Goal: Browse casually: Explore the website without a specific task or goal

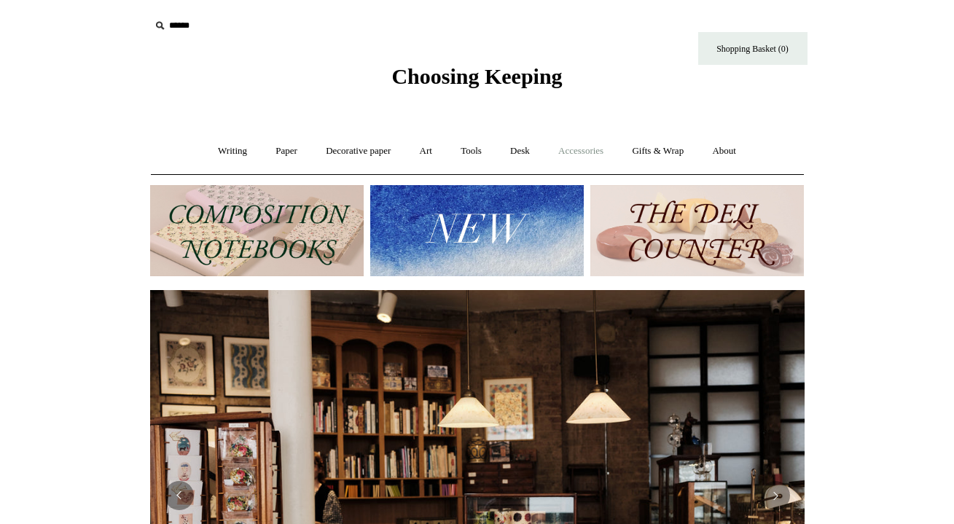
click at [584, 149] on link "Accessories +" at bounding box center [580, 151] width 71 height 39
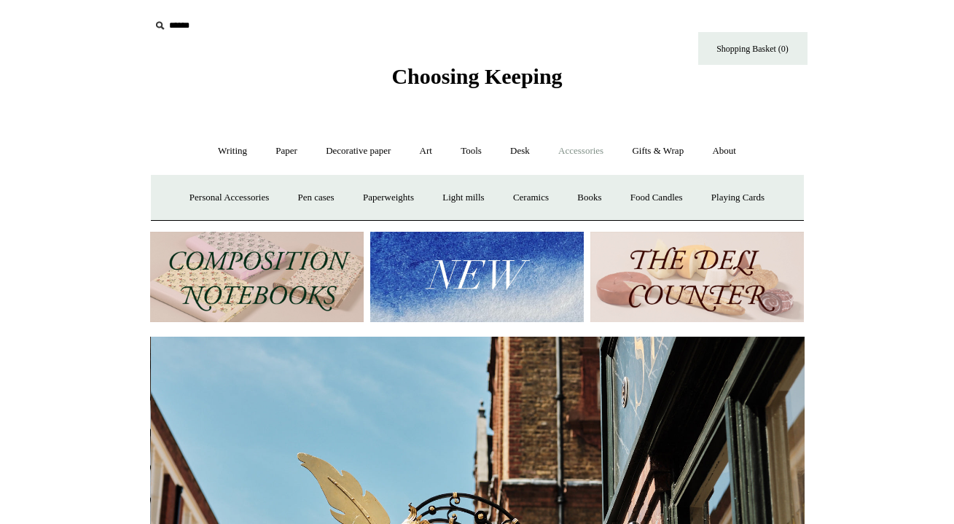
scroll to position [0, 655]
click at [238, 196] on link "Personal Accessories +" at bounding box center [229, 198] width 106 height 39
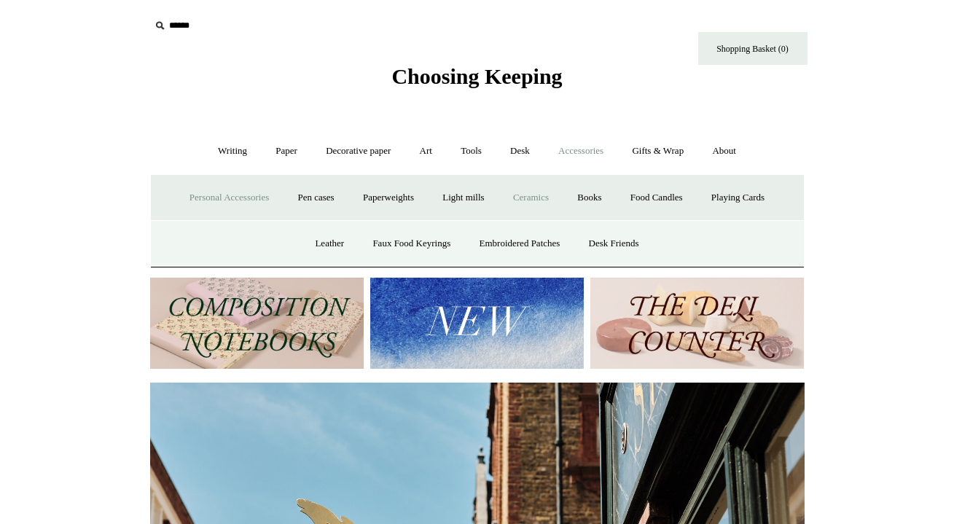
click at [539, 199] on link "Ceramics +" at bounding box center [531, 198] width 62 height 39
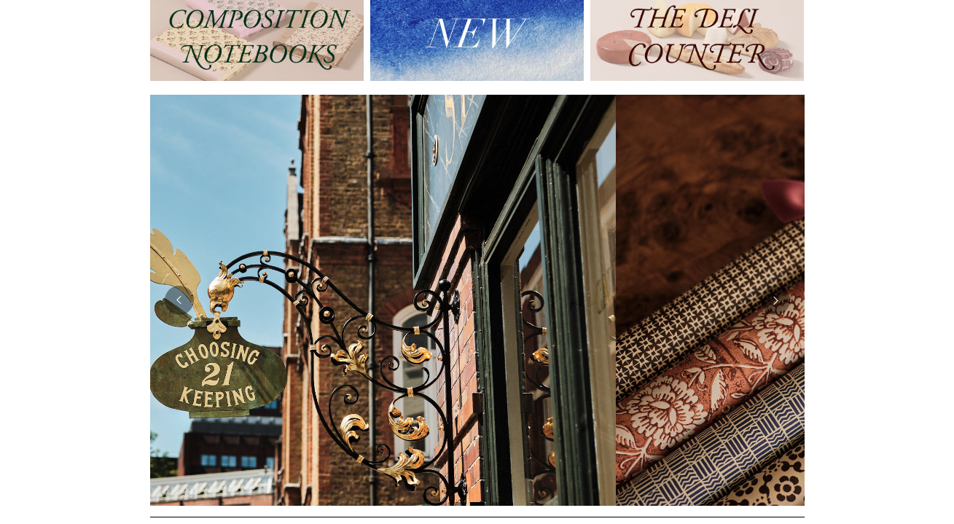
scroll to position [0, 0]
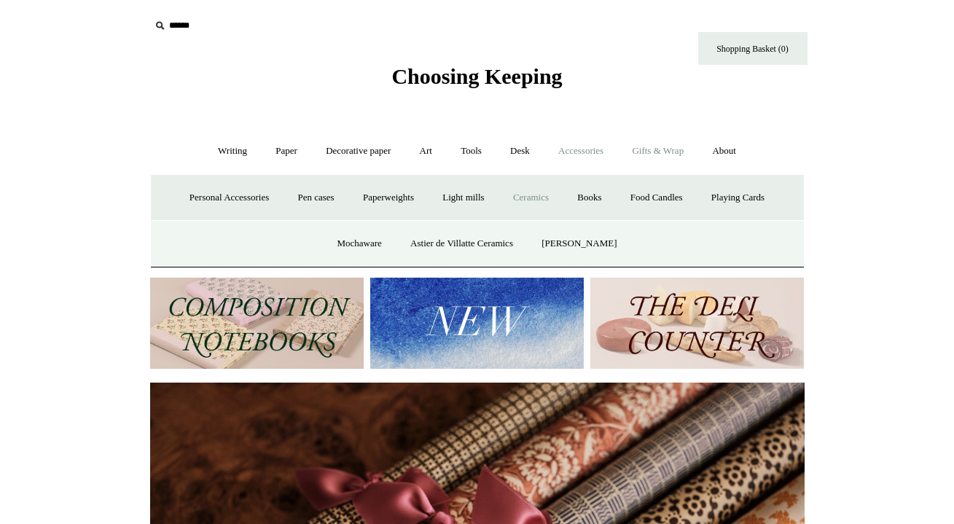
click at [683, 147] on link "Gifts & Wrap +" at bounding box center [658, 151] width 78 height 39
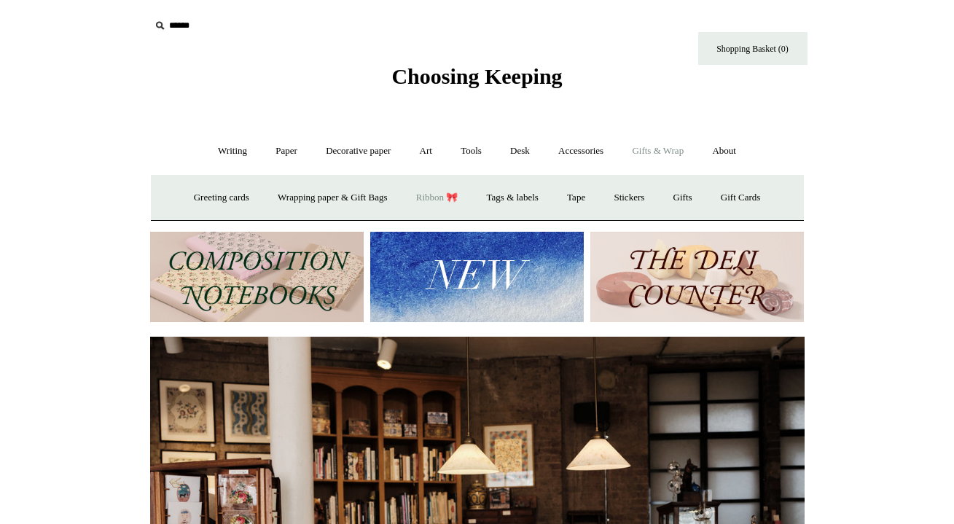
click at [425, 198] on link "Ribbon 🎀" at bounding box center [437, 198] width 69 height 39
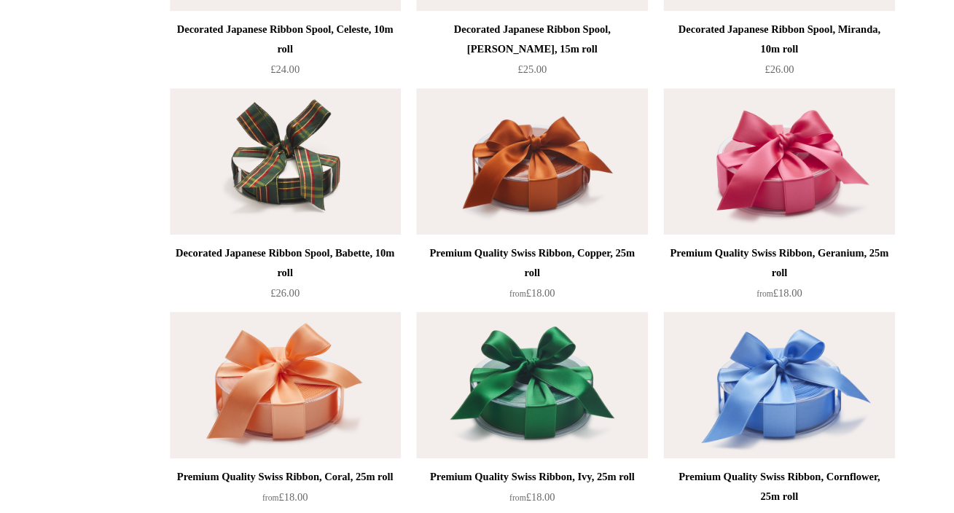
scroll to position [1061, 0]
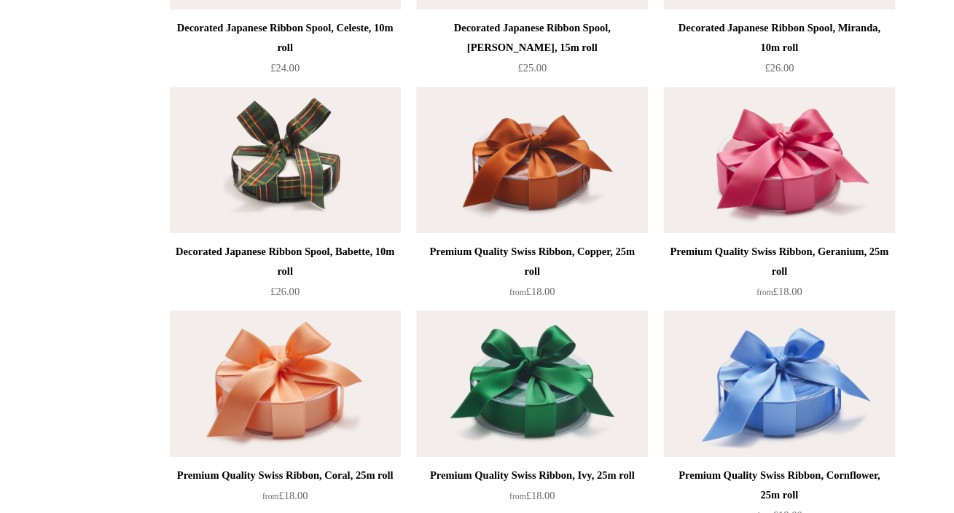
click at [493, 163] on img at bounding box center [476, 196] width 207 height 131
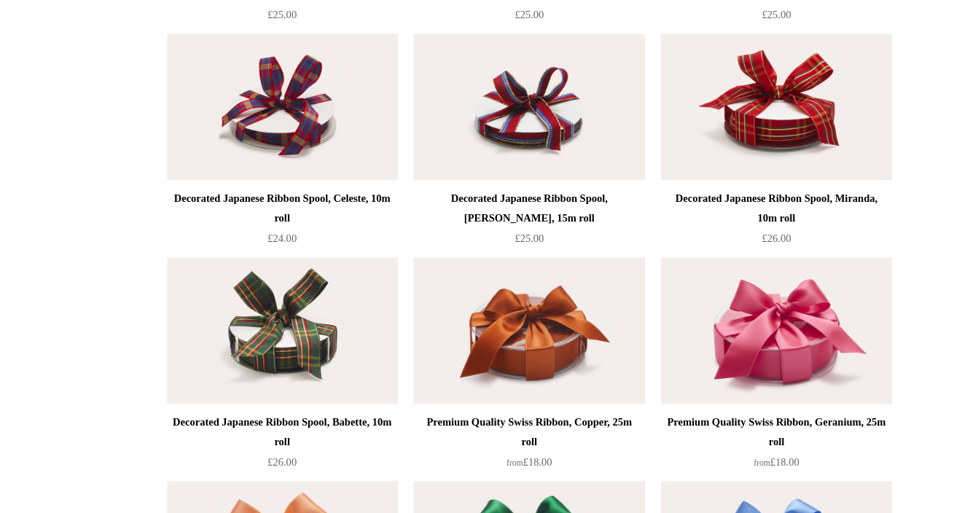
scroll to position [959, 0]
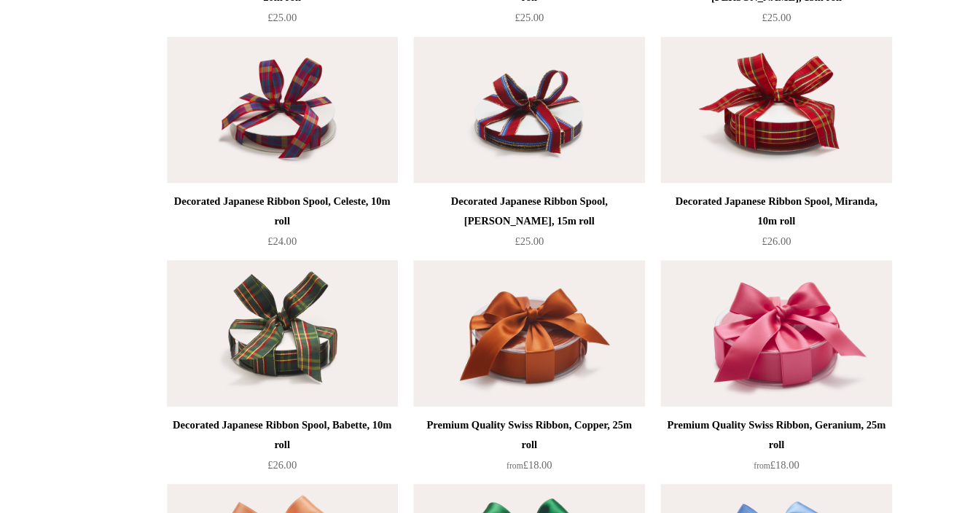
click at [277, 276] on img at bounding box center [255, 298] width 207 height 131
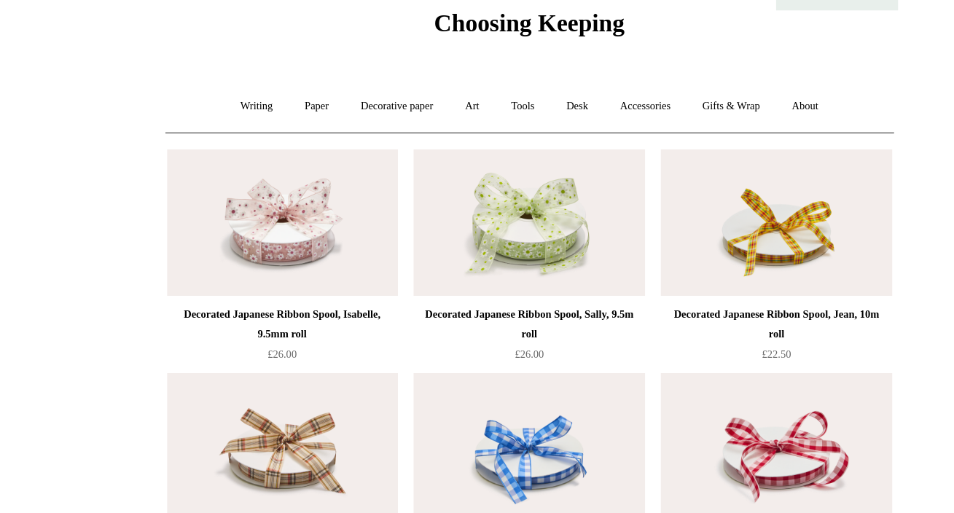
scroll to position [54, 0]
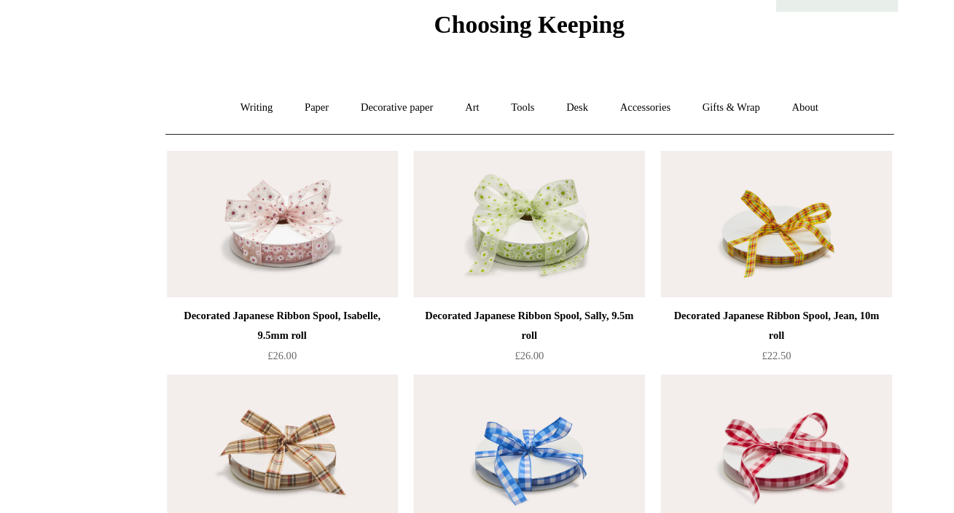
click at [245, 203] on img at bounding box center [255, 201] width 207 height 131
click at [649, 131] on link "Gifts & Wrap +" at bounding box center [658, 150] width 78 height 39
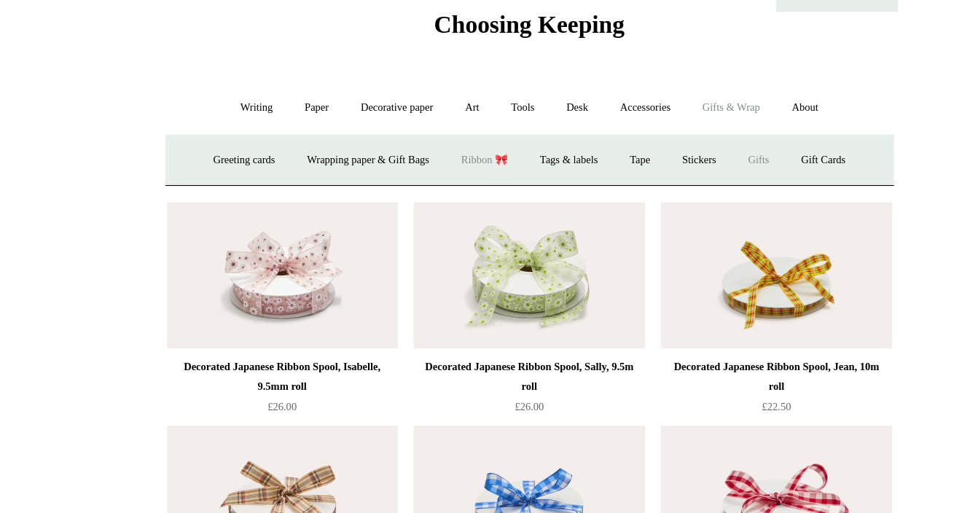
click at [690, 178] on link "Gifts +" at bounding box center [683, 197] width 45 height 39
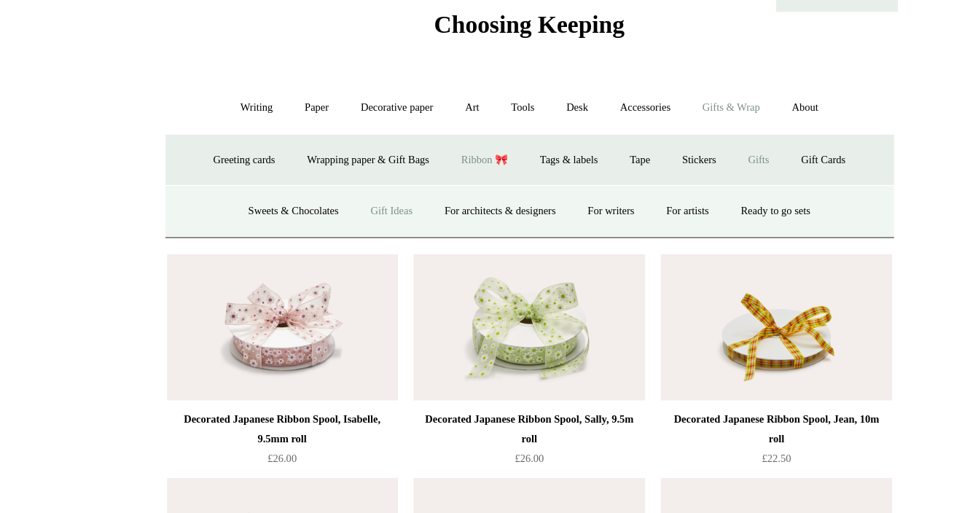
click at [324, 224] on link "Gift Ideas" at bounding box center [354, 243] width 64 height 39
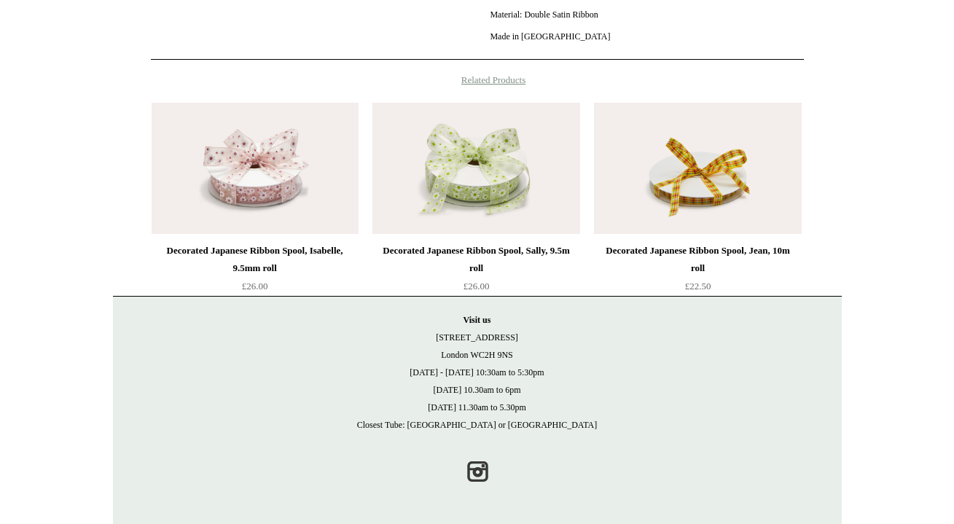
scroll to position [658, 0]
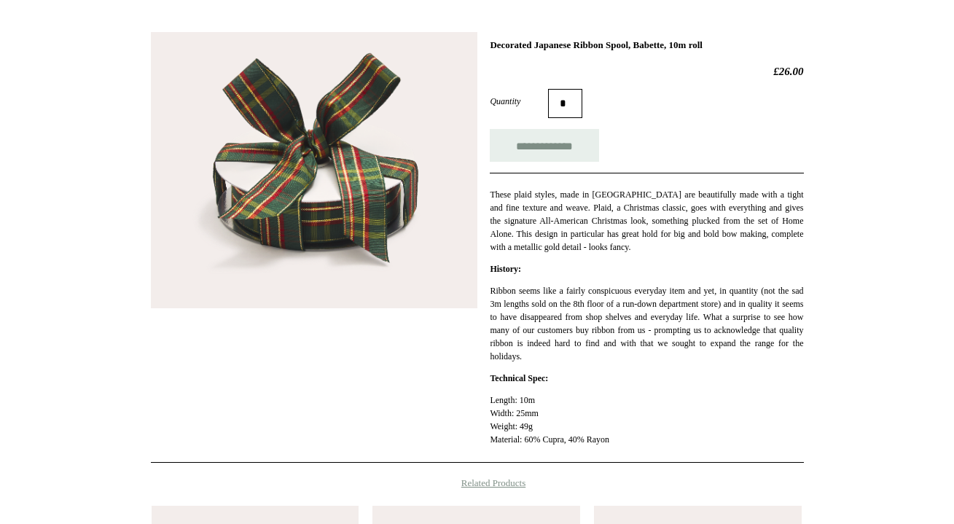
scroll to position [196, 0]
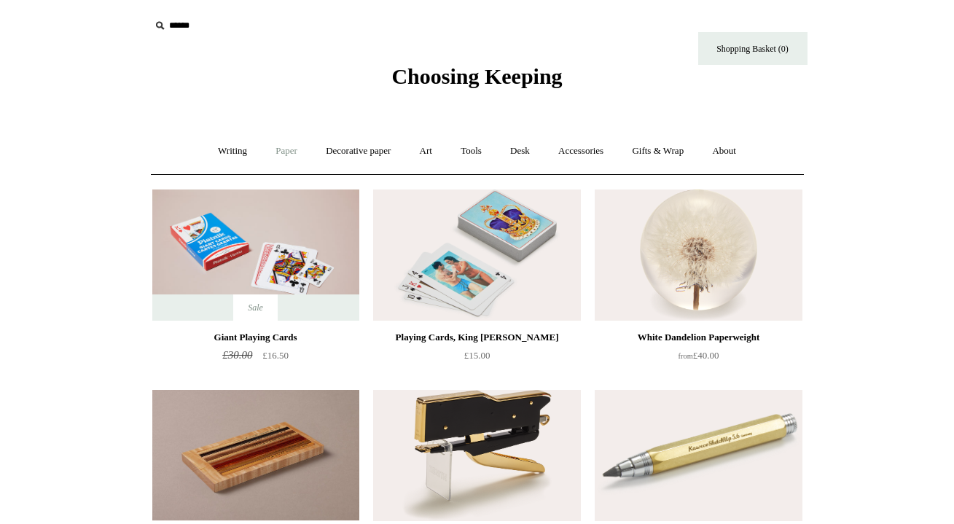
click at [281, 155] on link "Paper +" at bounding box center [286, 151] width 48 height 39
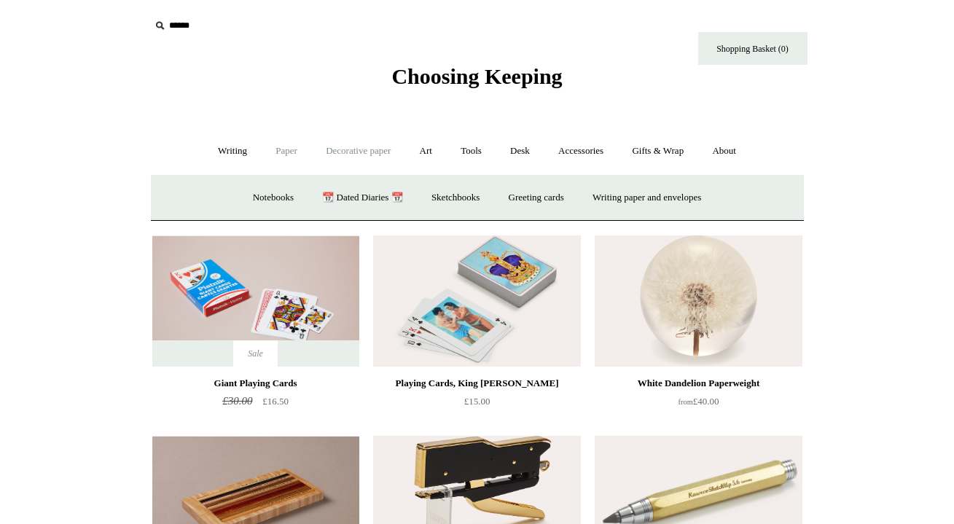
click at [357, 152] on link "Decorative paper +" at bounding box center [358, 151] width 91 height 39
click at [344, 194] on link "Wrapping & decoupage" at bounding box center [335, 198] width 117 height 39
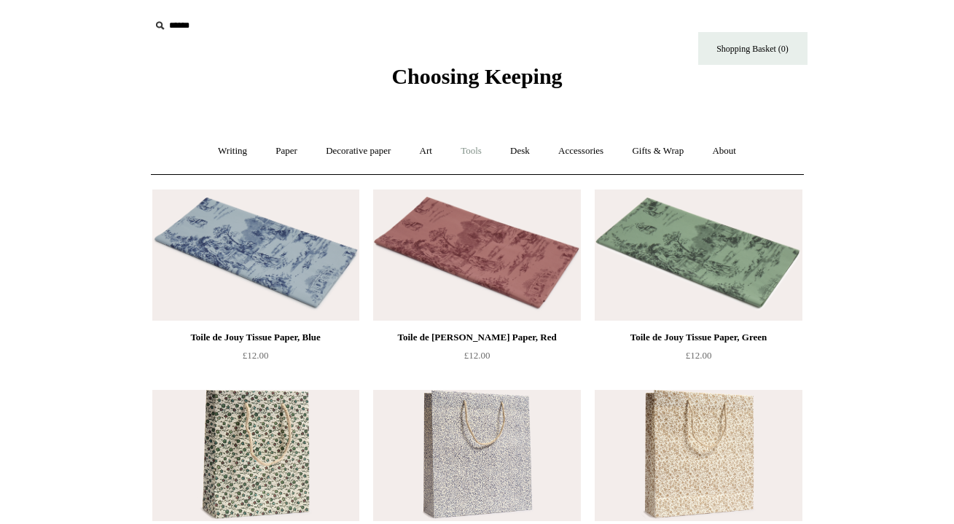
click at [478, 148] on link "Tools +" at bounding box center [471, 151] width 47 height 39
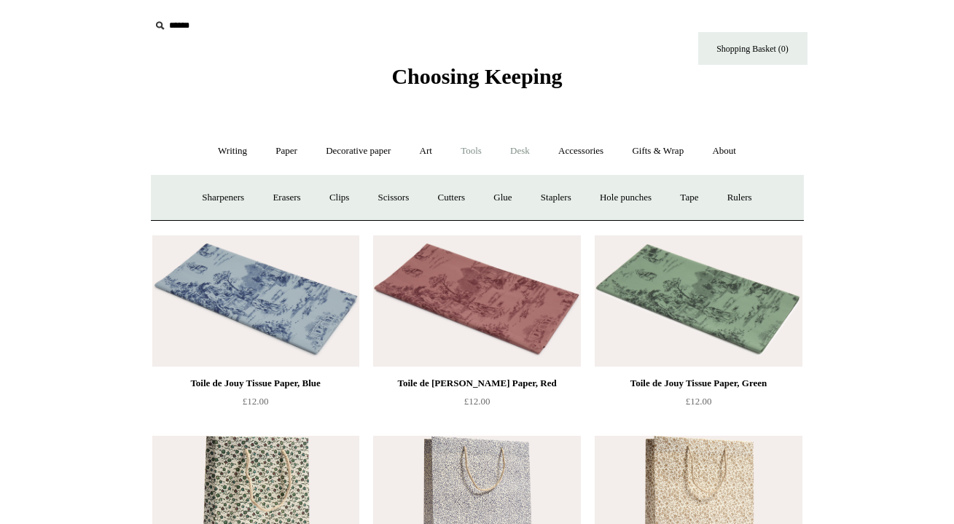
click at [521, 149] on link "Desk +" at bounding box center [520, 151] width 46 height 39
click at [621, 195] on link "Scanlon Apparati" at bounding box center [634, 198] width 92 height 39
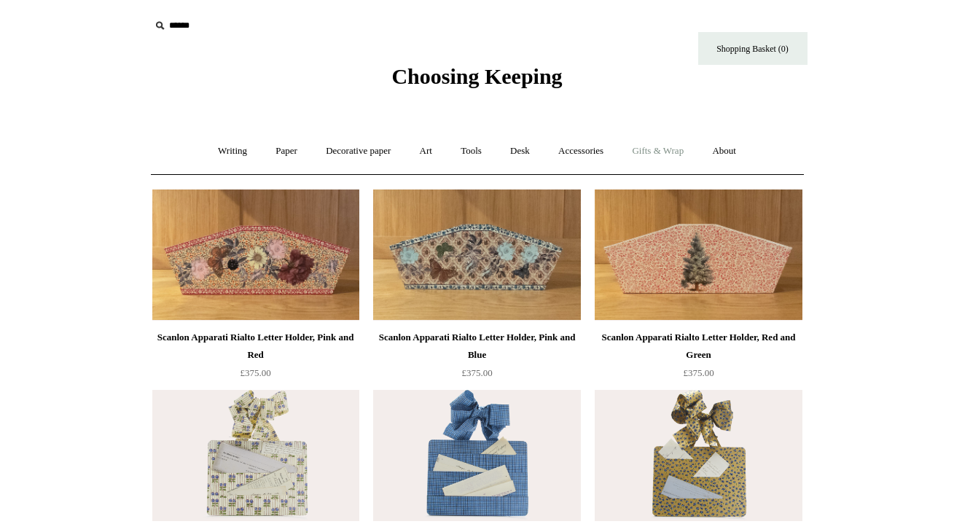
click at [648, 150] on link "Gifts & Wrap +" at bounding box center [658, 151] width 78 height 39
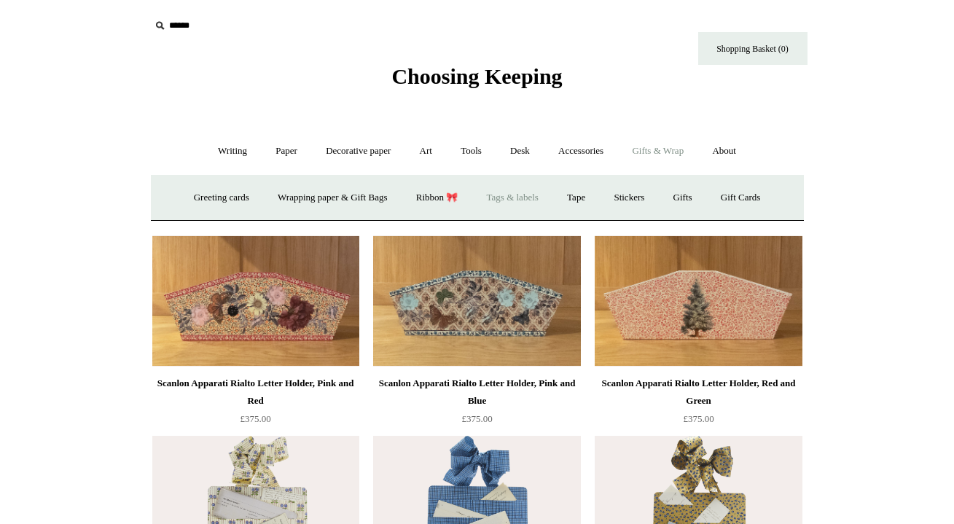
click at [515, 196] on link "Tags & labels" at bounding box center [513, 198] width 78 height 39
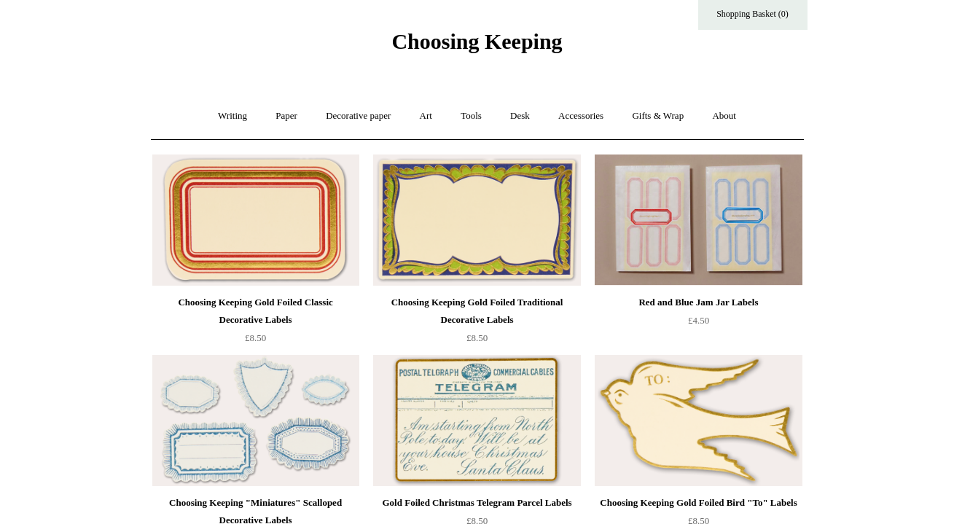
scroll to position [34, 0]
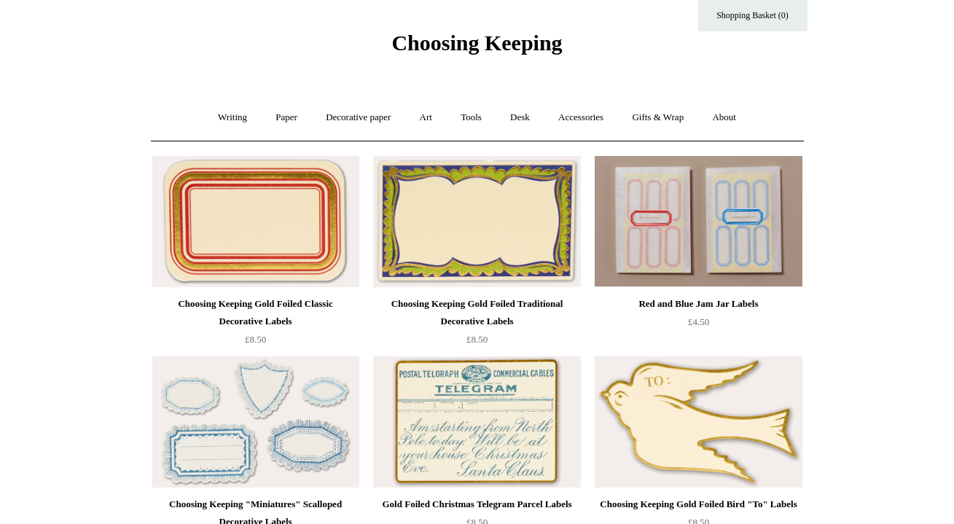
click at [705, 174] on img at bounding box center [698, 221] width 207 height 131
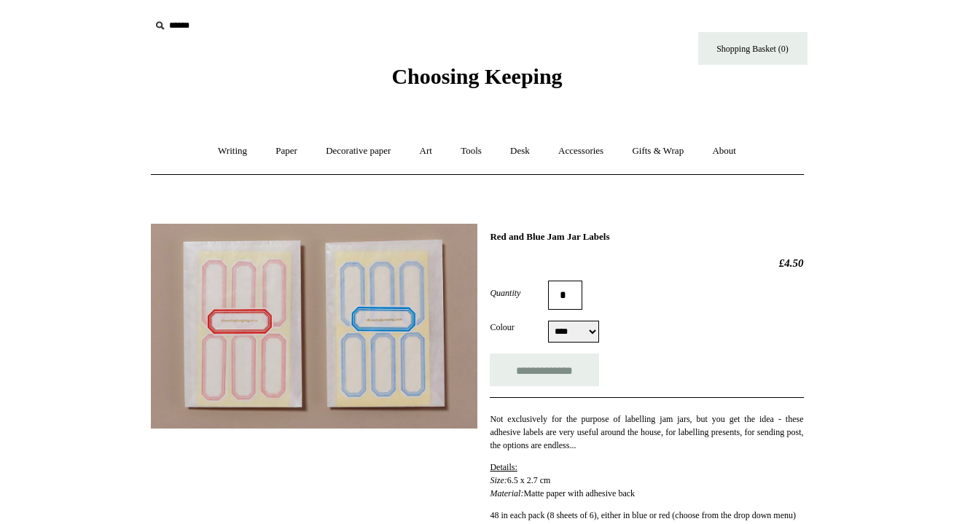
select select "****"
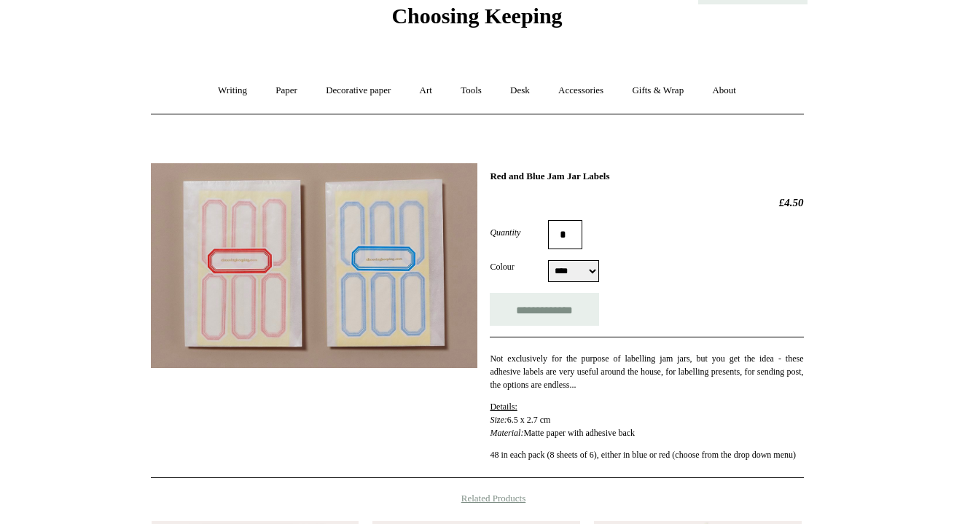
scroll to position [62, 0]
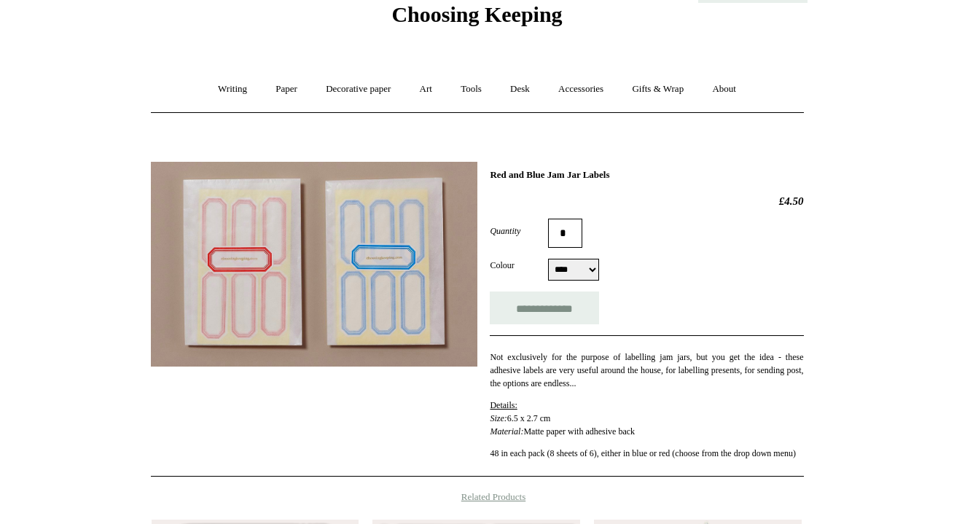
click at [400, 263] on img at bounding box center [314, 264] width 327 height 205
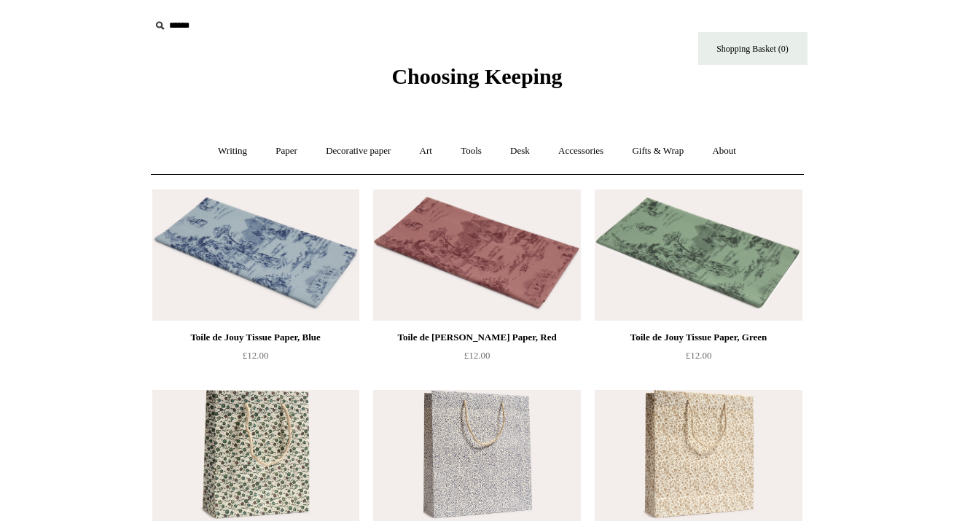
click at [690, 228] on img at bounding box center [698, 255] width 207 height 131
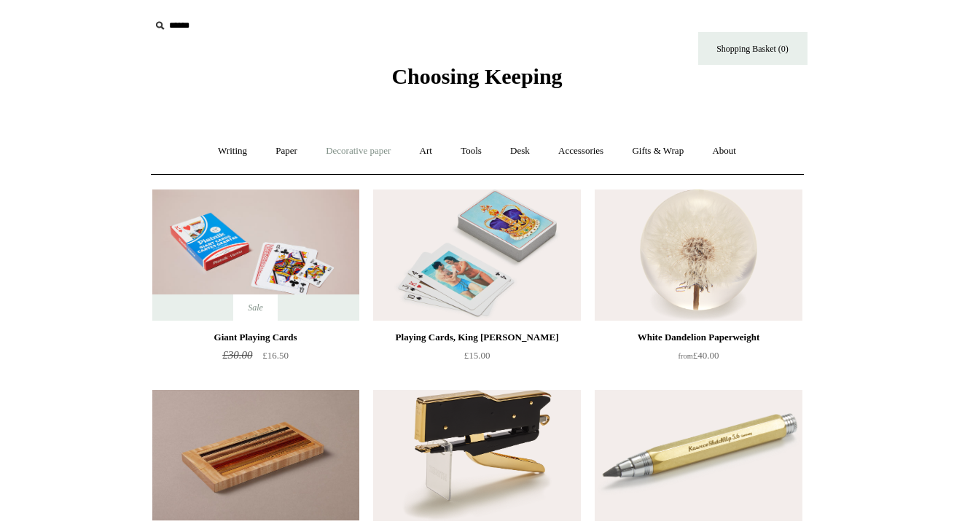
click at [346, 149] on link "Decorative paper +" at bounding box center [358, 151] width 91 height 39
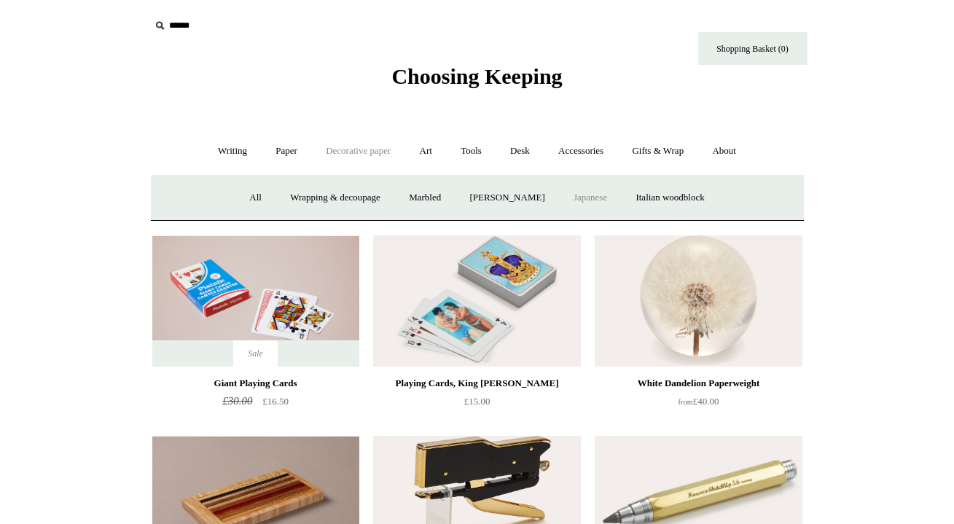
click at [603, 198] on link "Japanese" at bounding box center [591, 198] width 60 height 39
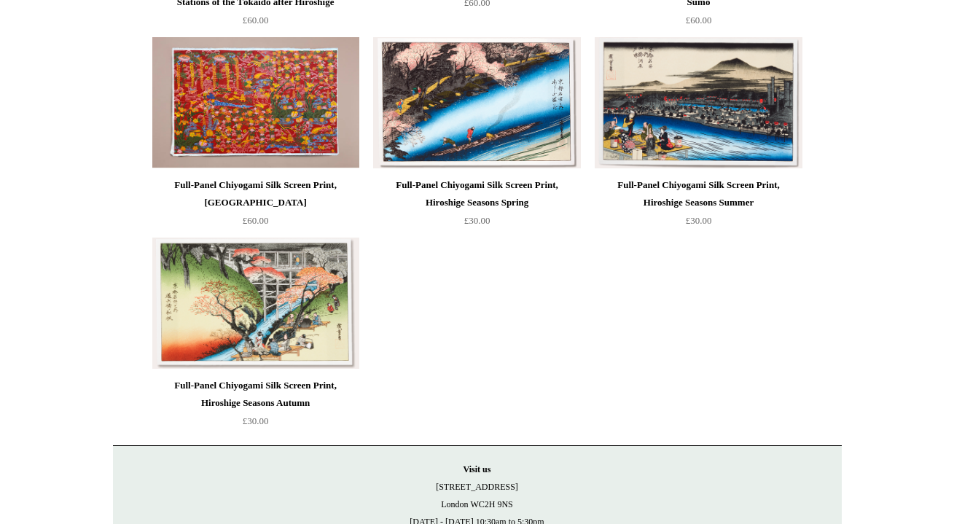
scroll to position [955, 0]
